Goal: Book appointment/travel/reservation

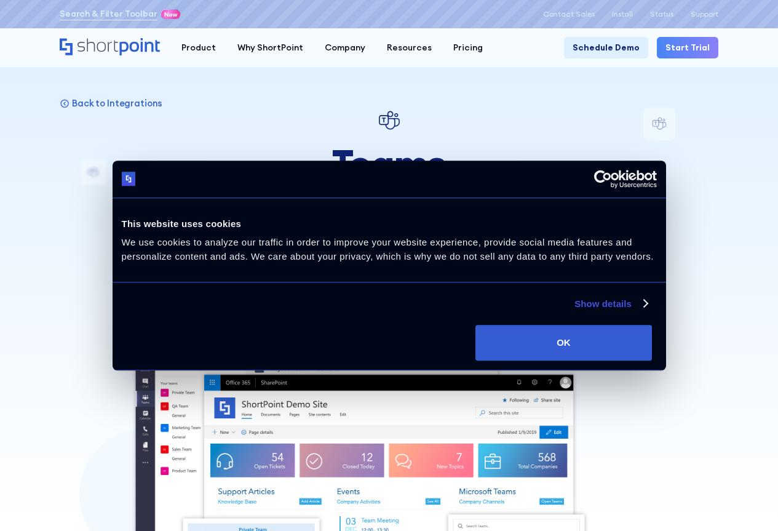
click at [325, 259] on link "Try it Now" at bounding box center [337, 259] width 88 height 33
click at [608, 44] on link "Schedule Demo" at bounding box center [606, 48] width 84 height 22
